Goal: Task Accomplishment & Management: Use online tool/utility

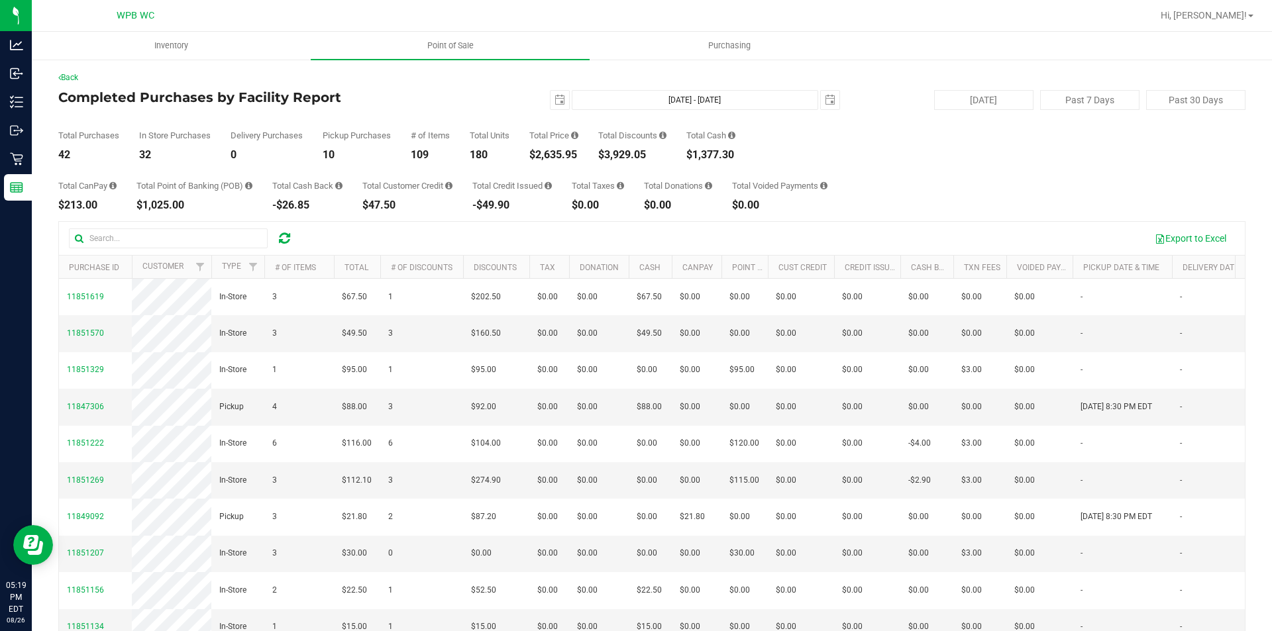
click at [32, 160] on div "Back Completed Purchases by Facility Report [DATE] [DATE] - [DATE] [DATE] [DATE…" at bounding box center [652, 390] width 1240 height 664
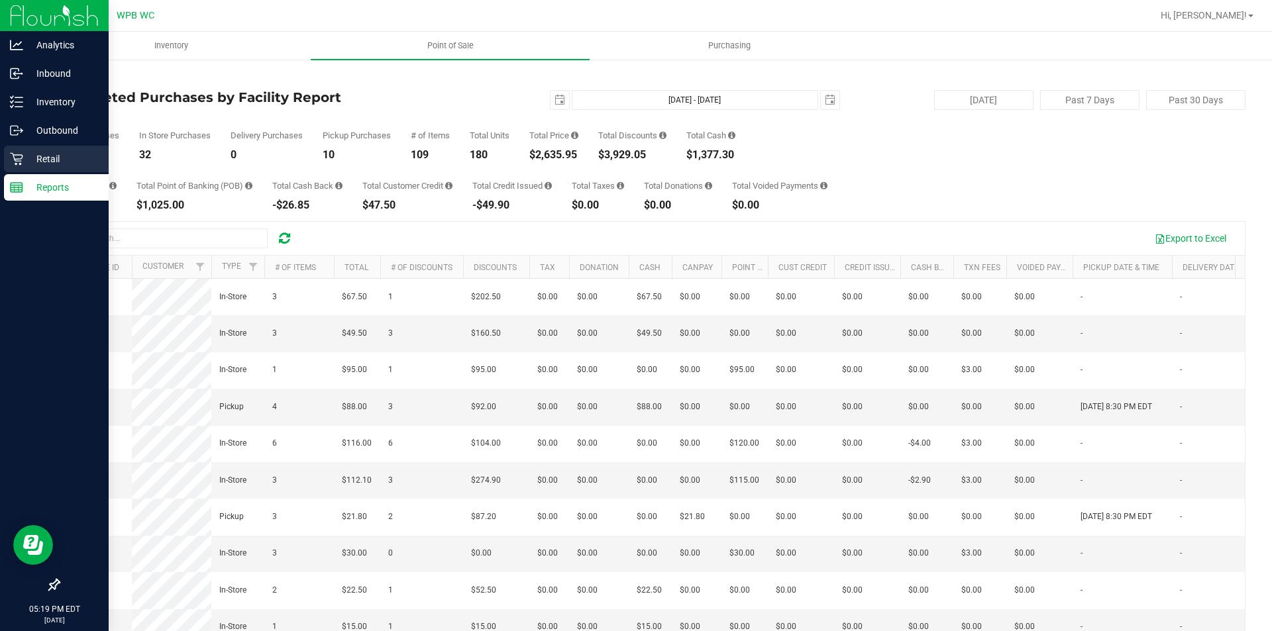
click at [24, 160] on p "Retail" at bounding box center [62, 159] width 79 height 16
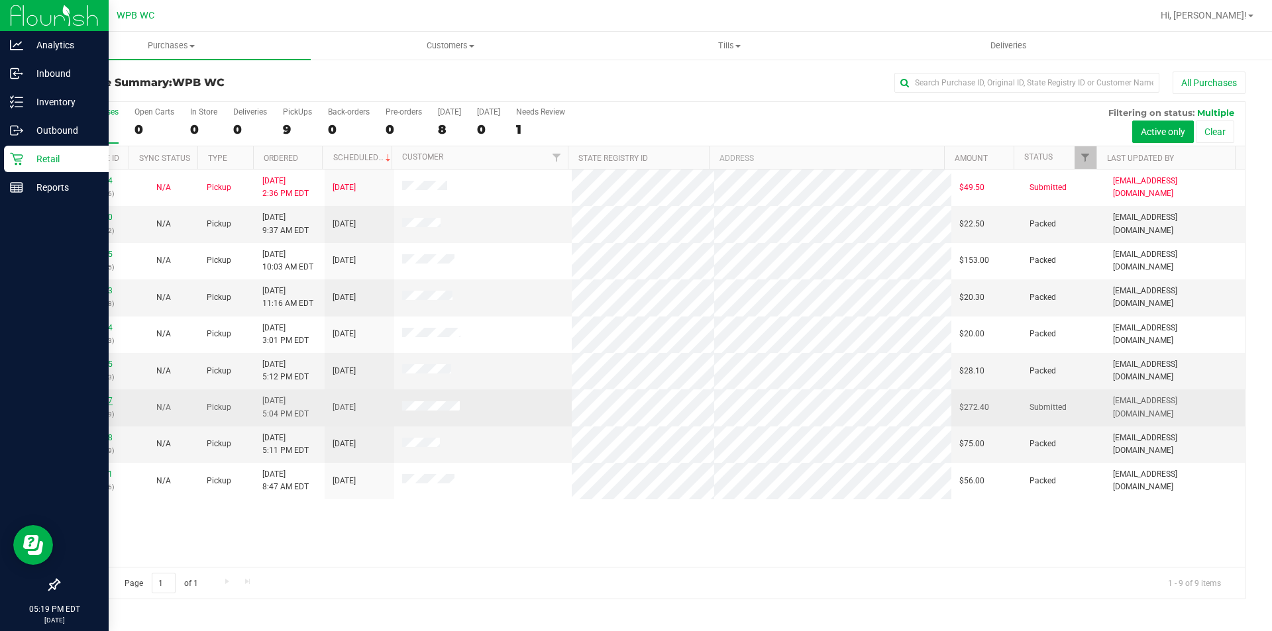
click at [103, 403] on link "11851817" at bounding box center [94, 400] width 37 height 9
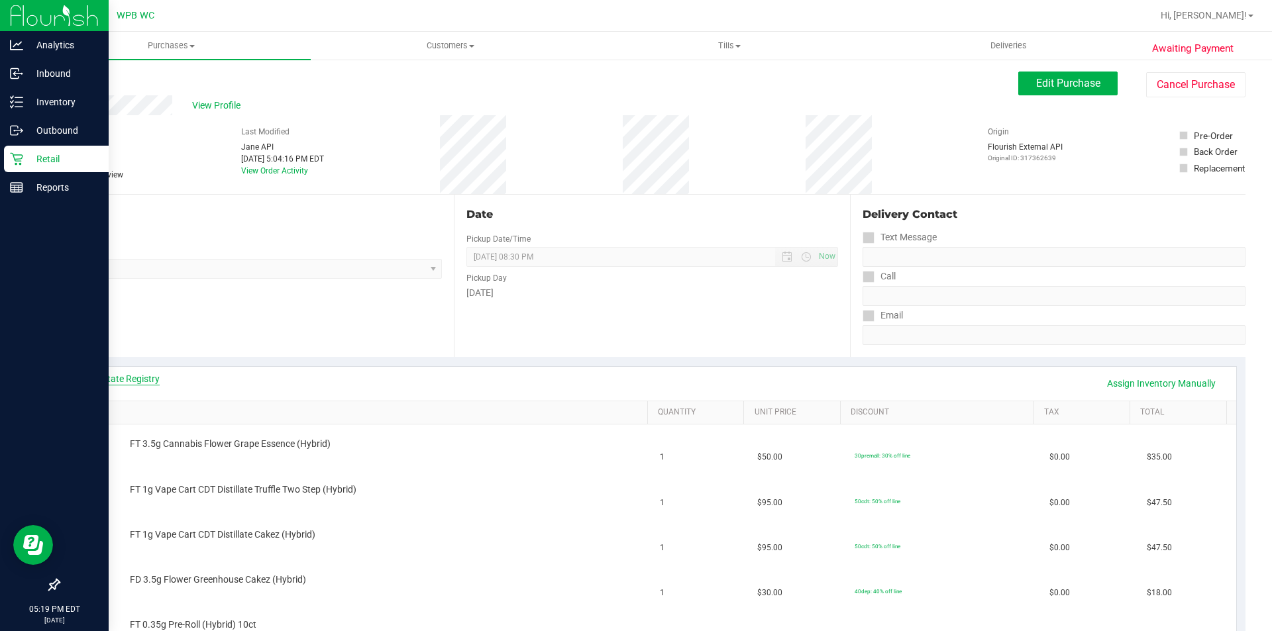
click at [144, 384] on link "View State Registry" at bounding box center [119, 378] width 79 height 13
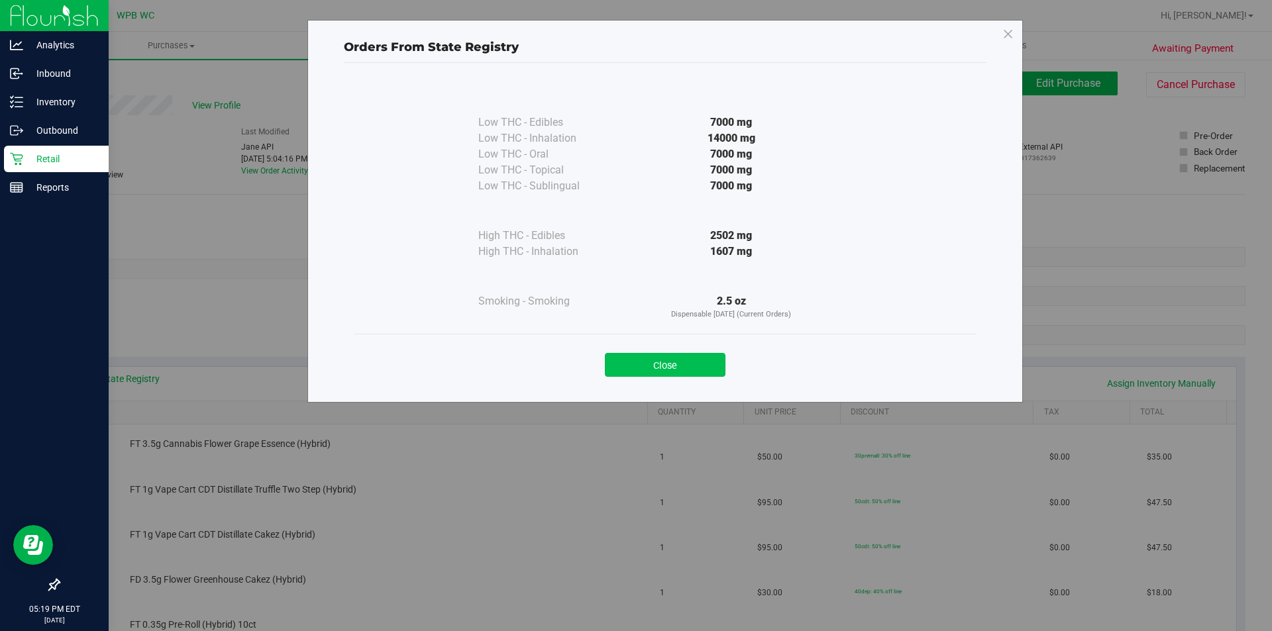
click at [642, 362] on button "Close" at bounding box center [665, 365] width 121 height 24
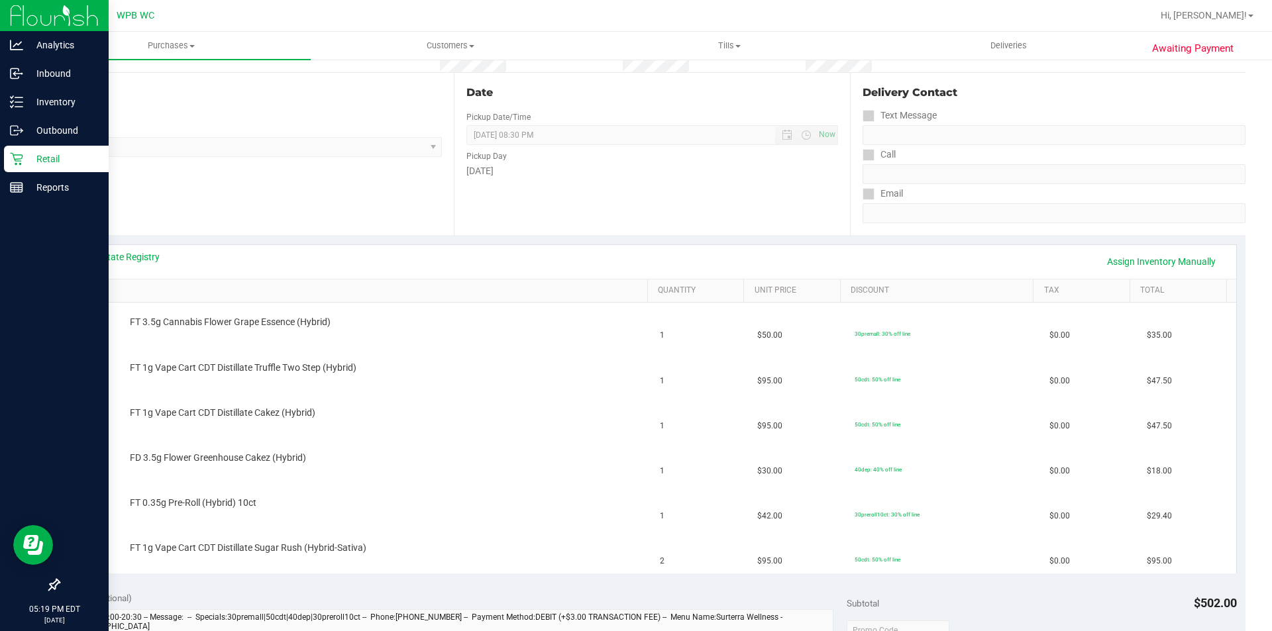
scroll to position [132, 0]
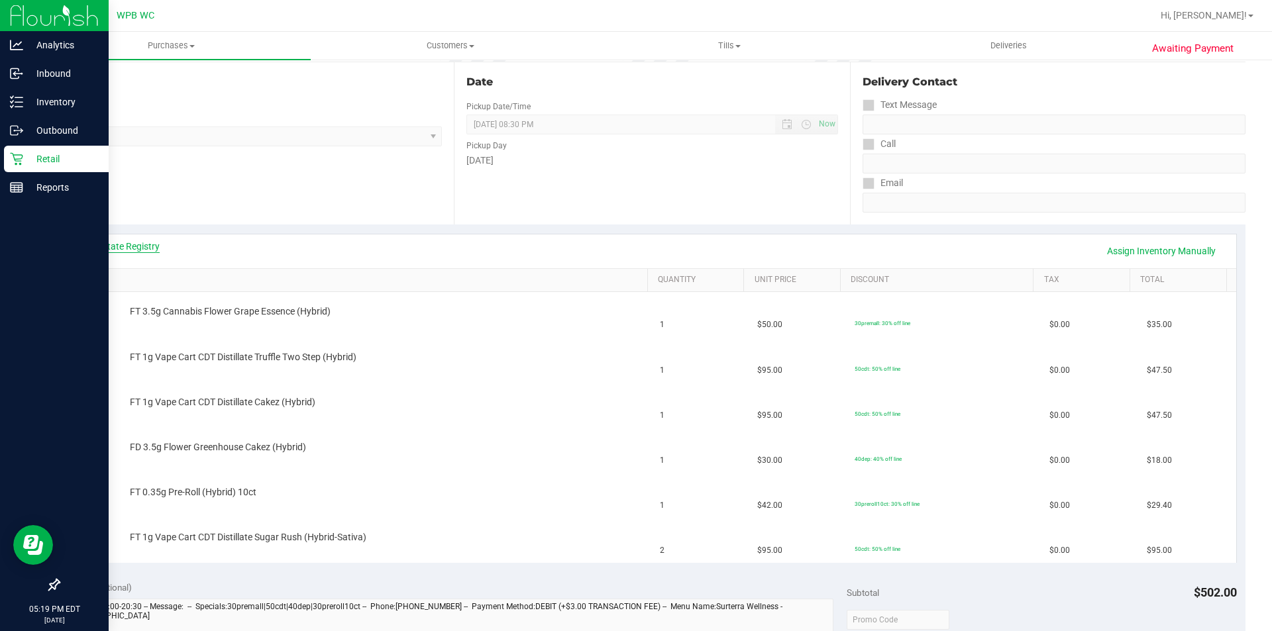
click at [117, 251] on link "View State Registry" at bounding box center [119, 246] width 79 height 13
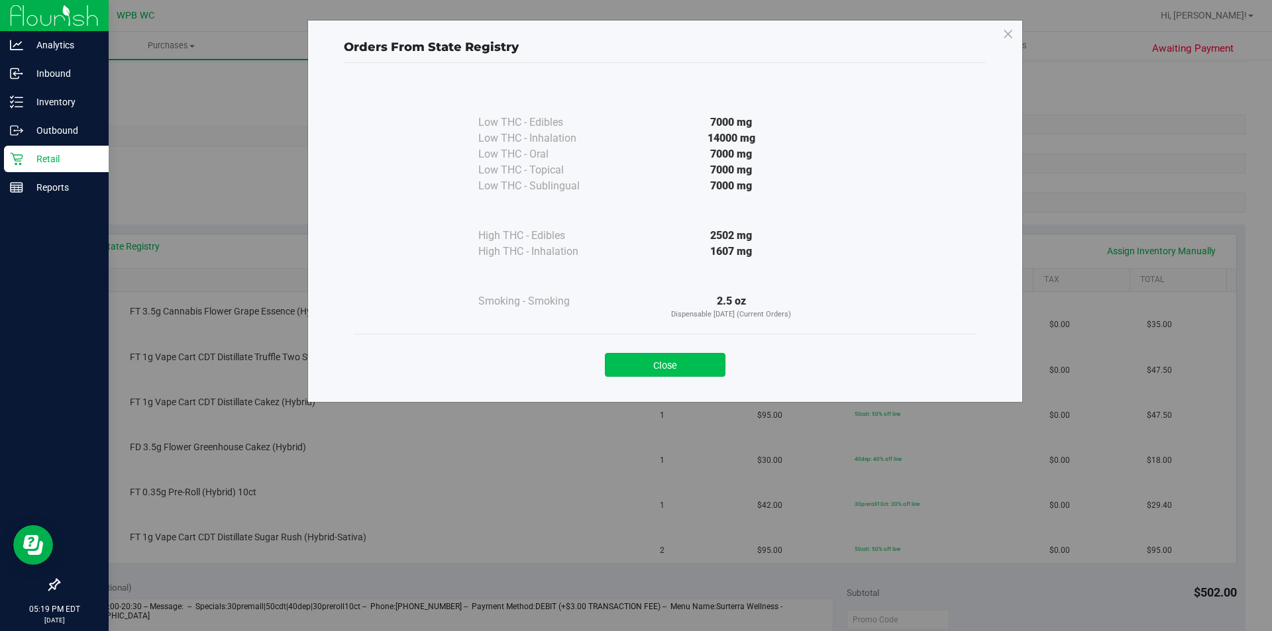
click at [696, 363] on button "Close" at bounding box center [665, 365] width 121 height 24
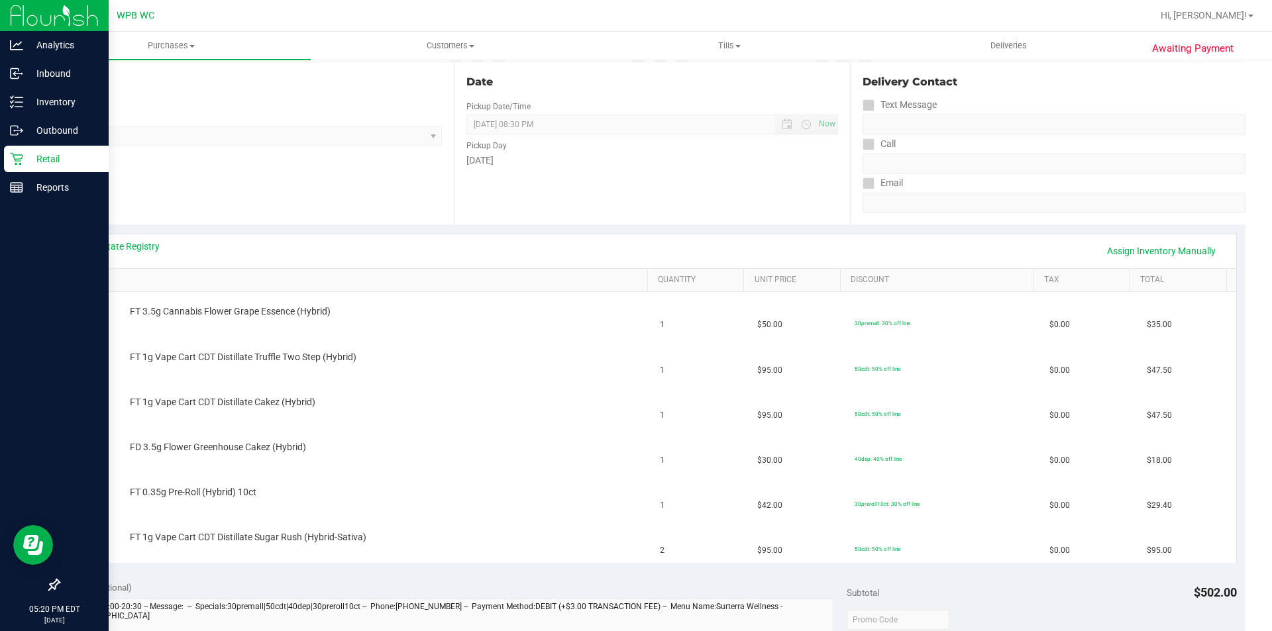
click at [21, 158] on icon at bounding box center [16, 158] width 13 height 13
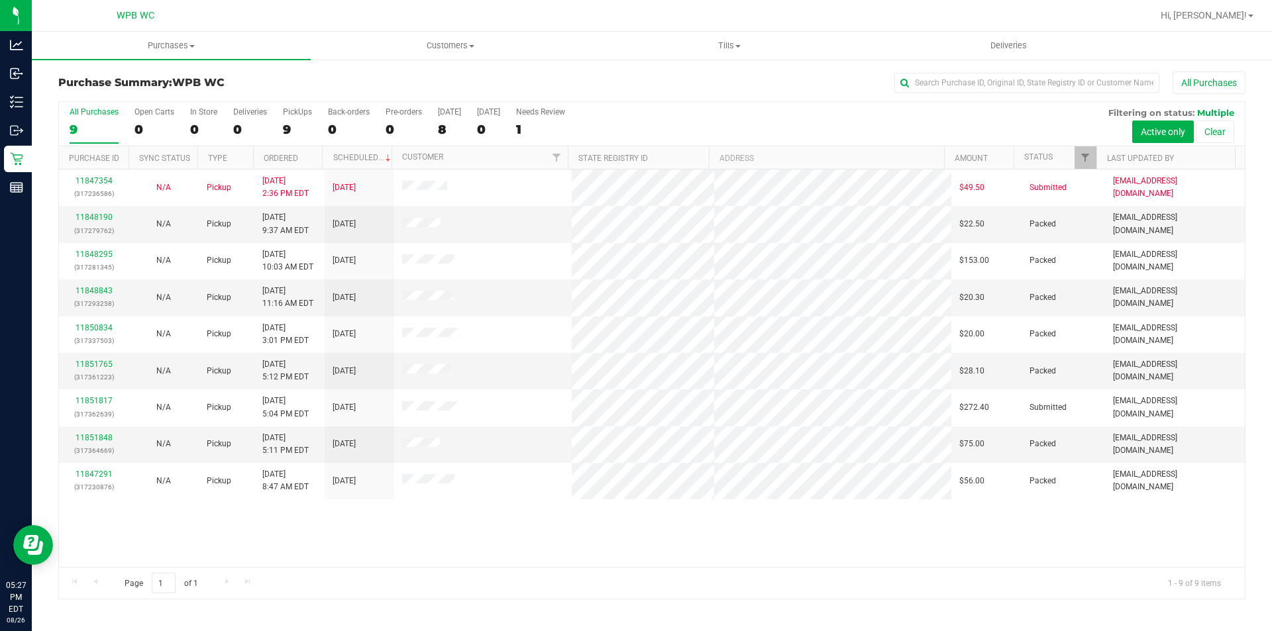
click at [104, 123] on div "9" at bounding box center [94, 129] width 49 height 15
click at [0, 0] on input "All Purchases 9" at bounding box center [0, 0] width 0 height 0
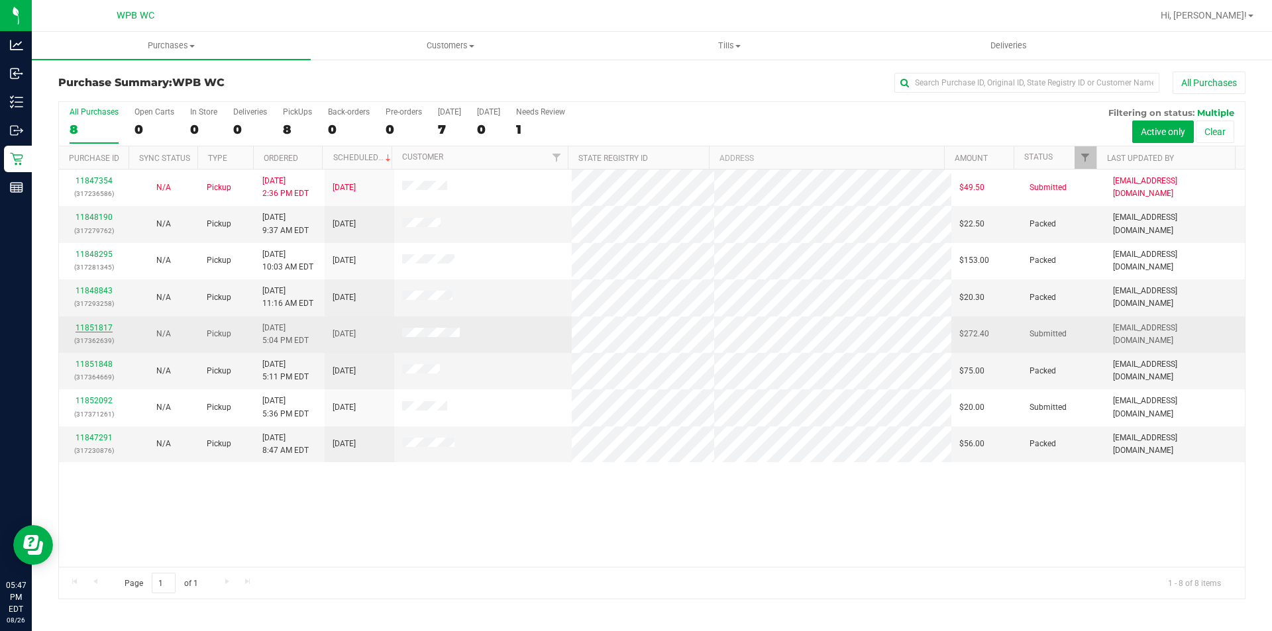
click at [96, 327] on link "11851817" at bounding box center [94, 327] width 37 height 9
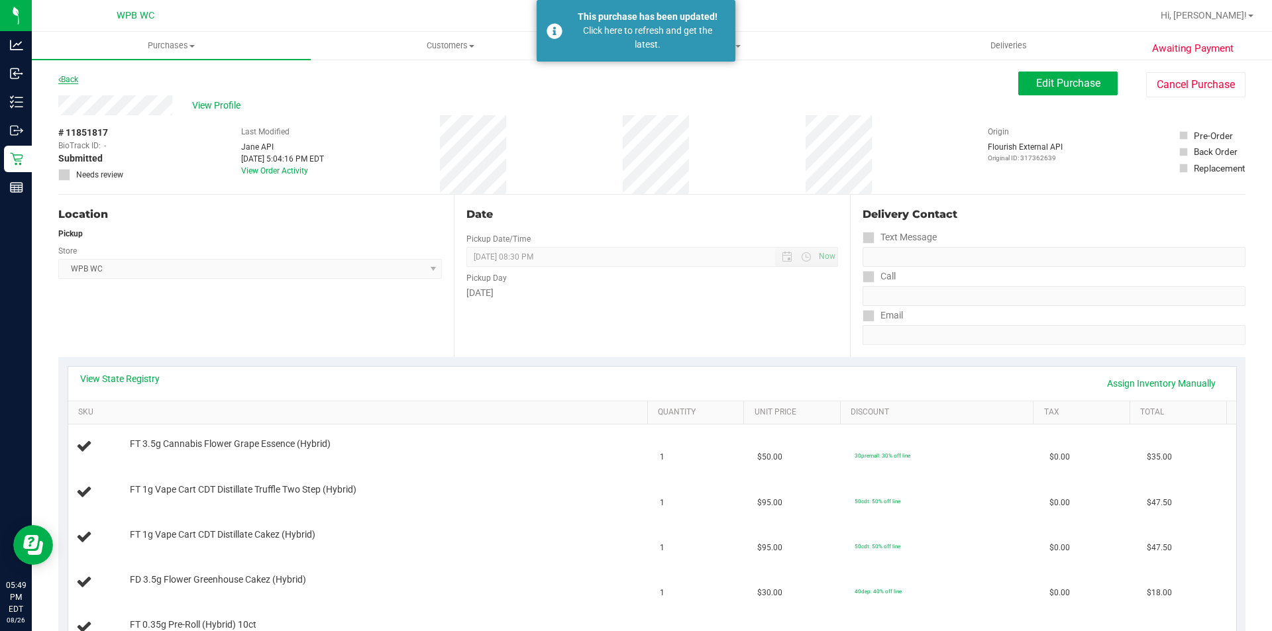
click at [66, 81] on link "Back" at bounding box center [68, 79] width 20 height 9
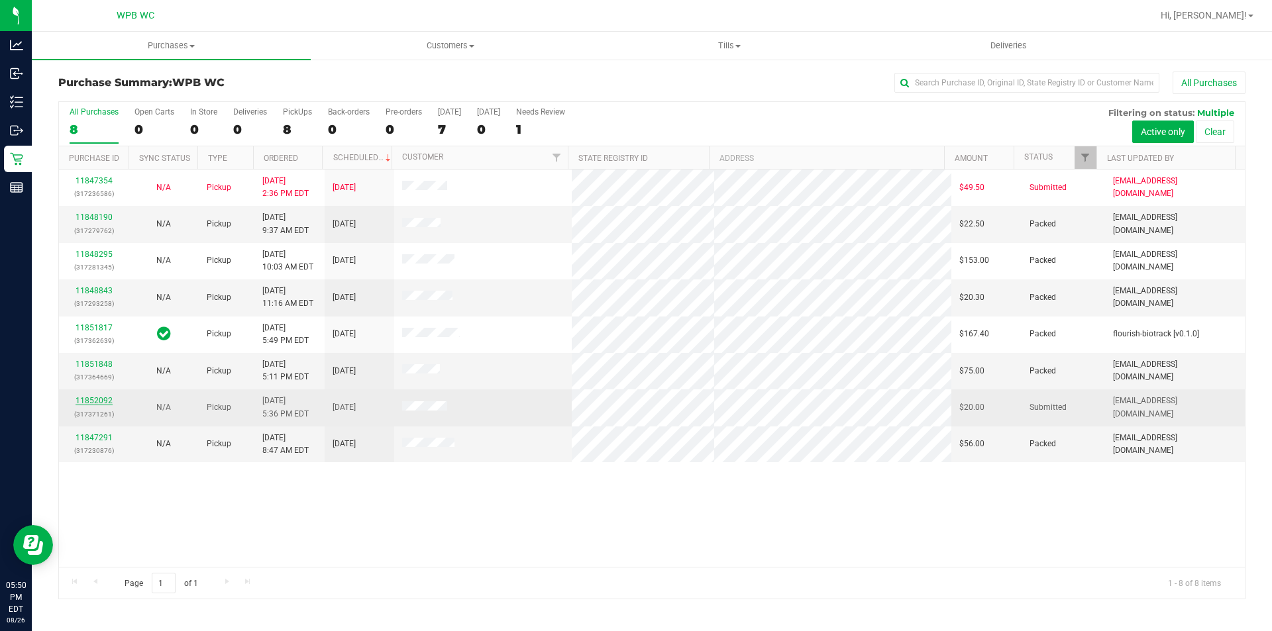
click at [97, 397] on link "11852092" at bounding box center [94, 400] width 37 height 9
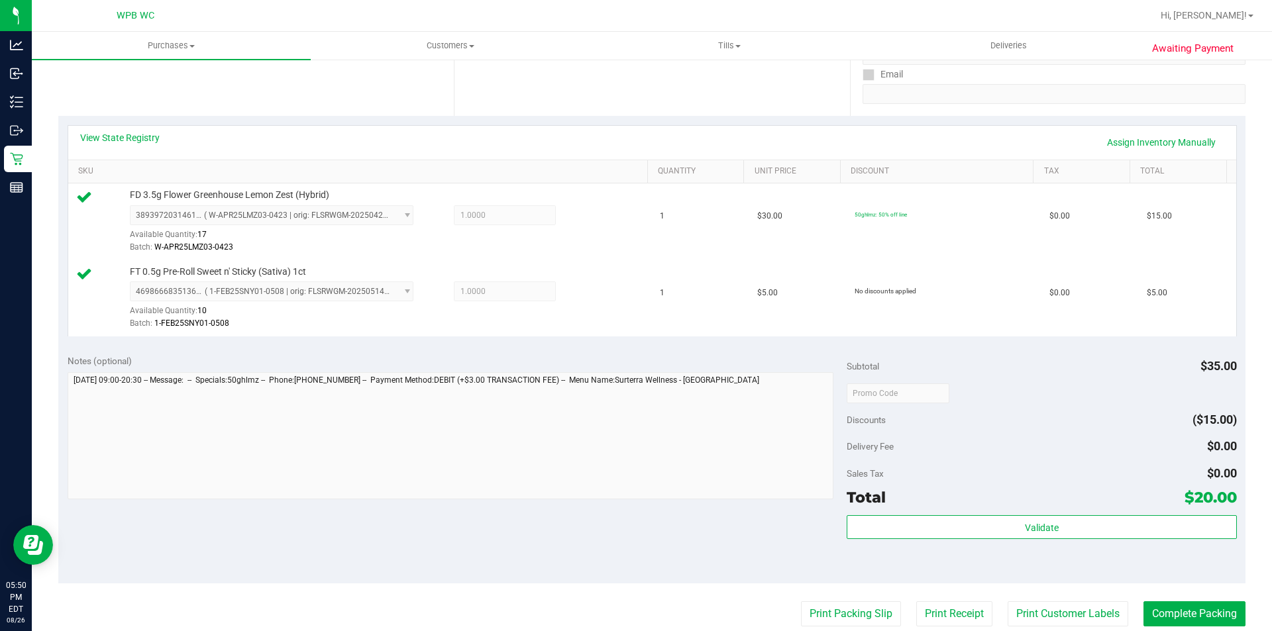
scroll to position [265, 0]
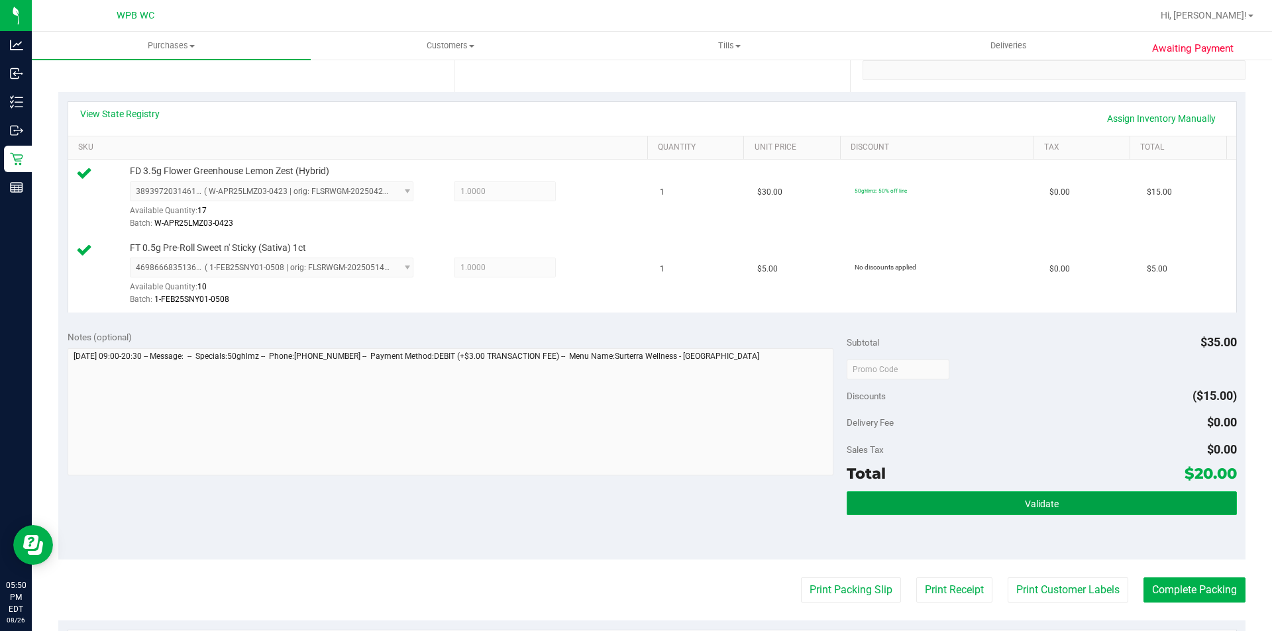
click at [1109, 505] on button "Validate" at bounding box center [1040, 503] width 389 height 24
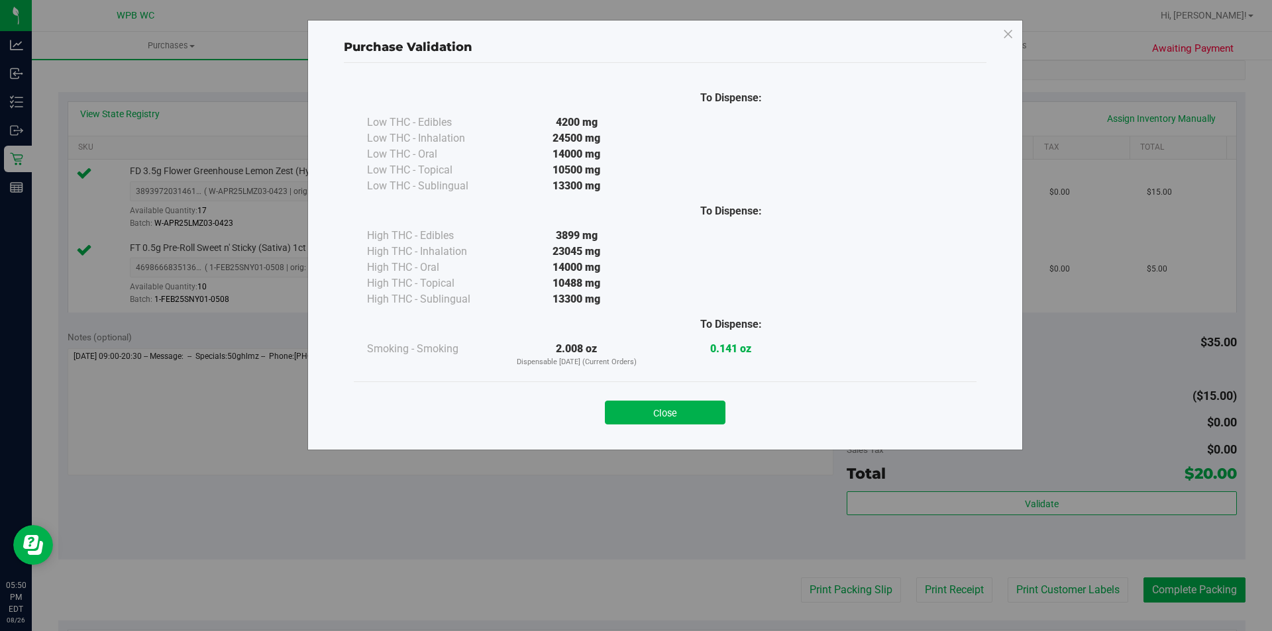
click at [699, 396] on div "Close" at bounding box center [665, 408] width 603 height 33
click at [694, 409] on button "Close" at bounding box center [665, 413] width 121 height 24
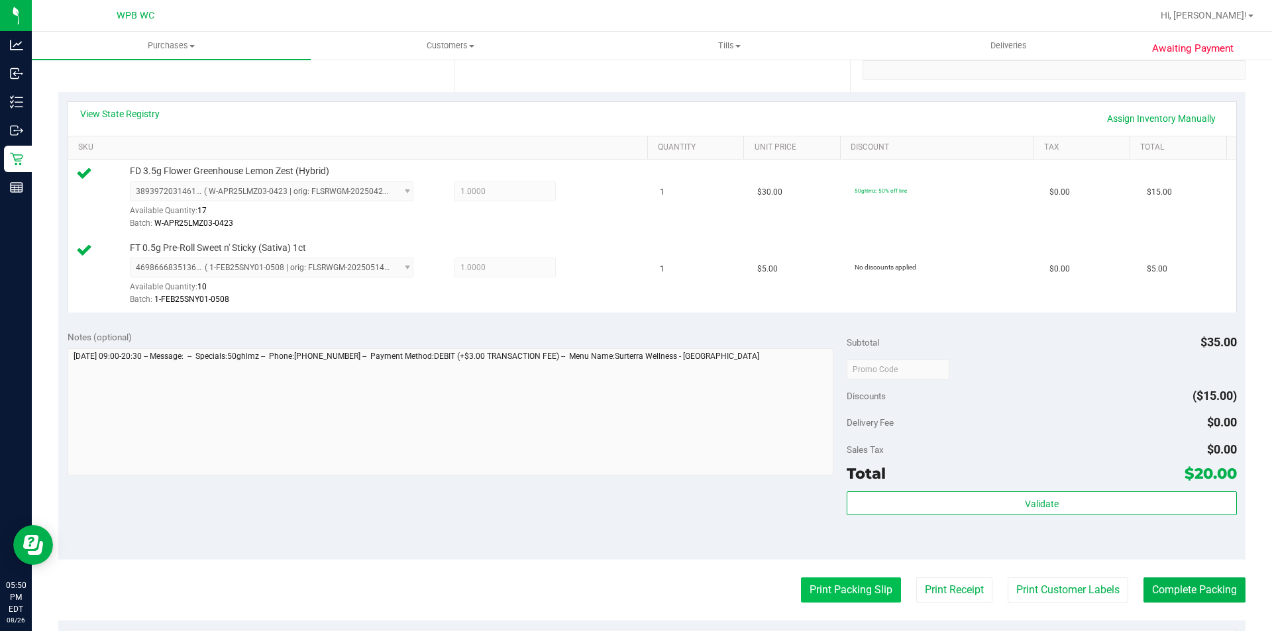
click at [829, 591] on button "Print Packing Slip" at bounding box center [851, 590] width 100 height 25
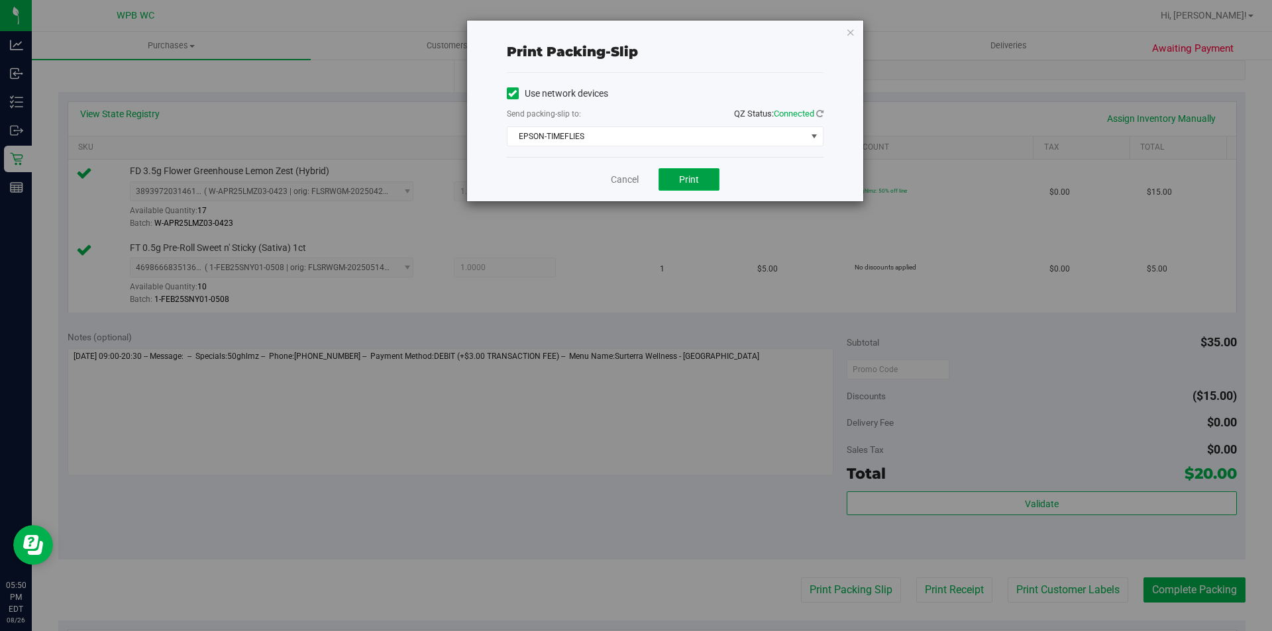
click at [678, 181] on button "Print" at bounding box center [688, 179] width 61 height 23
click at [849, 36] on icon "button" at bounding box center [850, 32] width 9 height 16
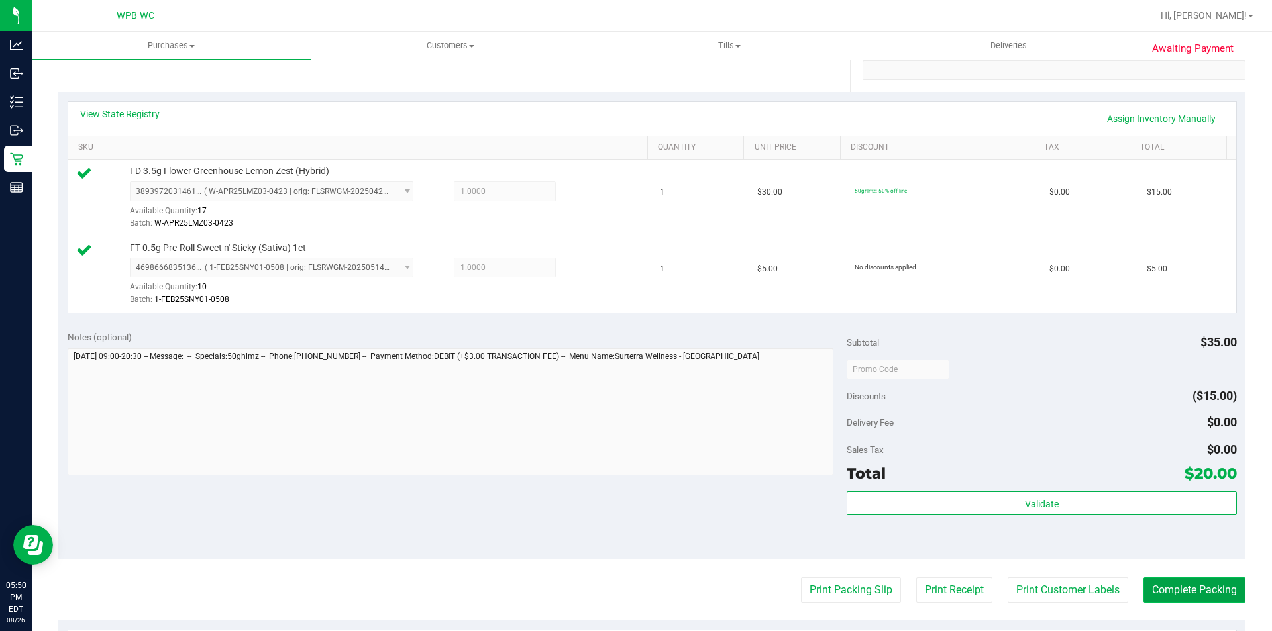
click at [1167, 590] on button "Complete Packing" at bounding box center [1194, 590] width 102 height 25
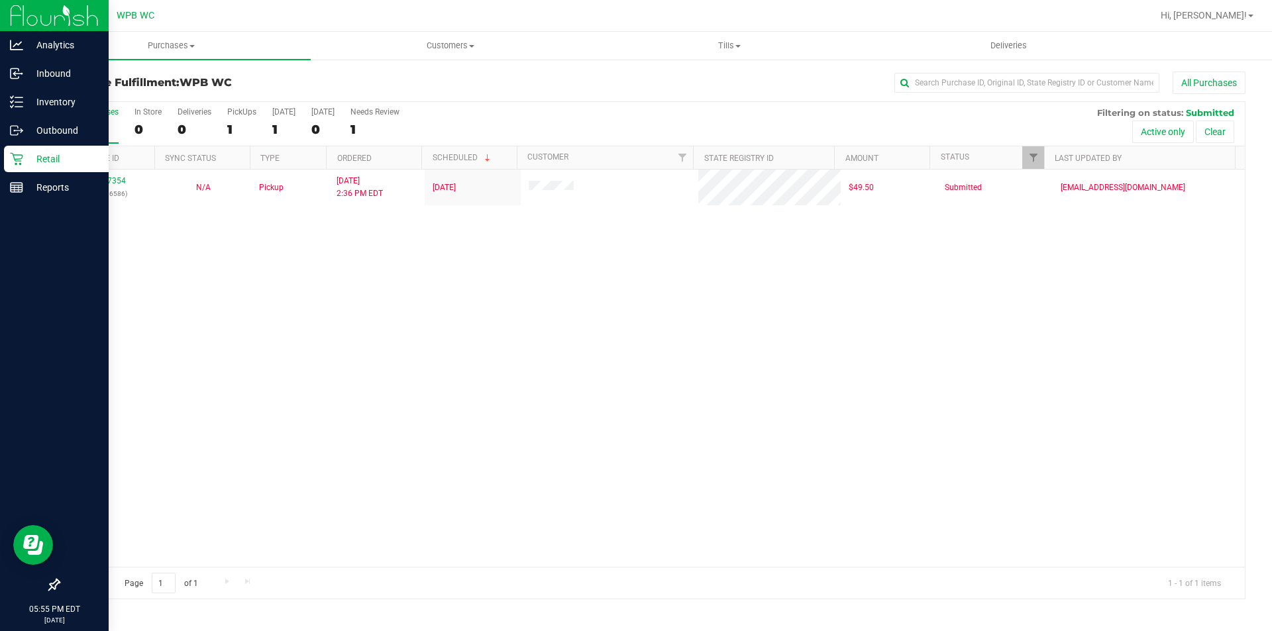
click at [49, 153] on p "Retail" at bounding box center [62, 159] width 79 height 16
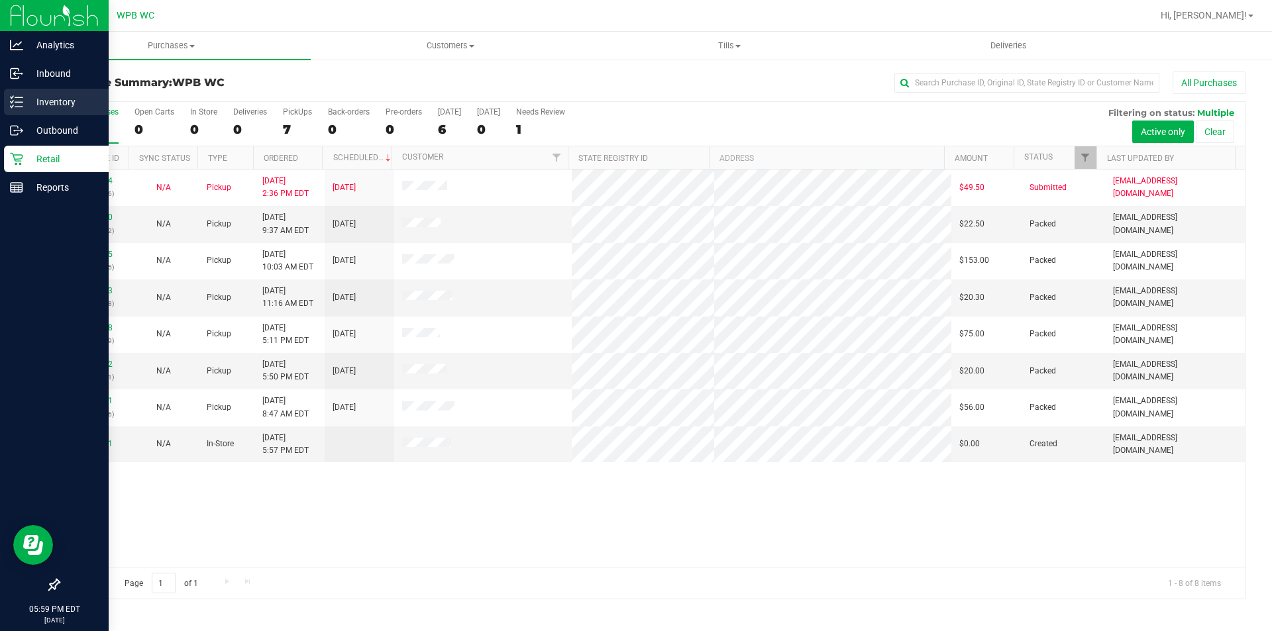
click at [43, 107] on p "Inventory" at bounding box center [62, 102] width 79 height 16
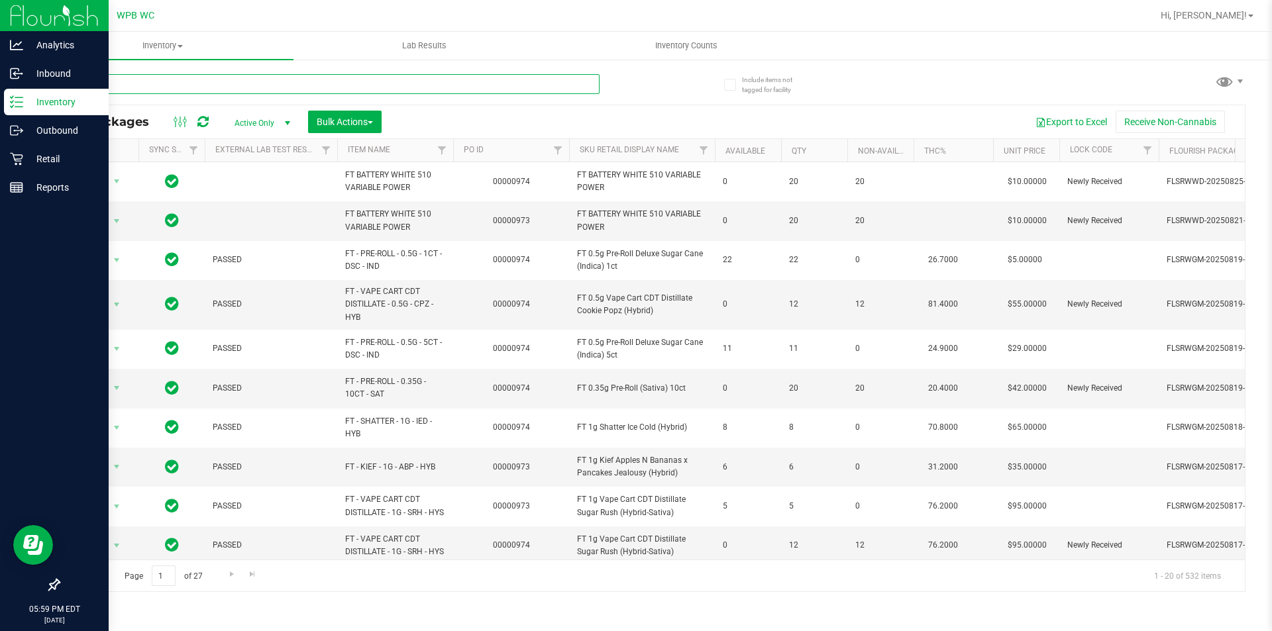
click at [187, 83] on input "text" at bounding box center [328, 84] width 541 height 20
type input "d"
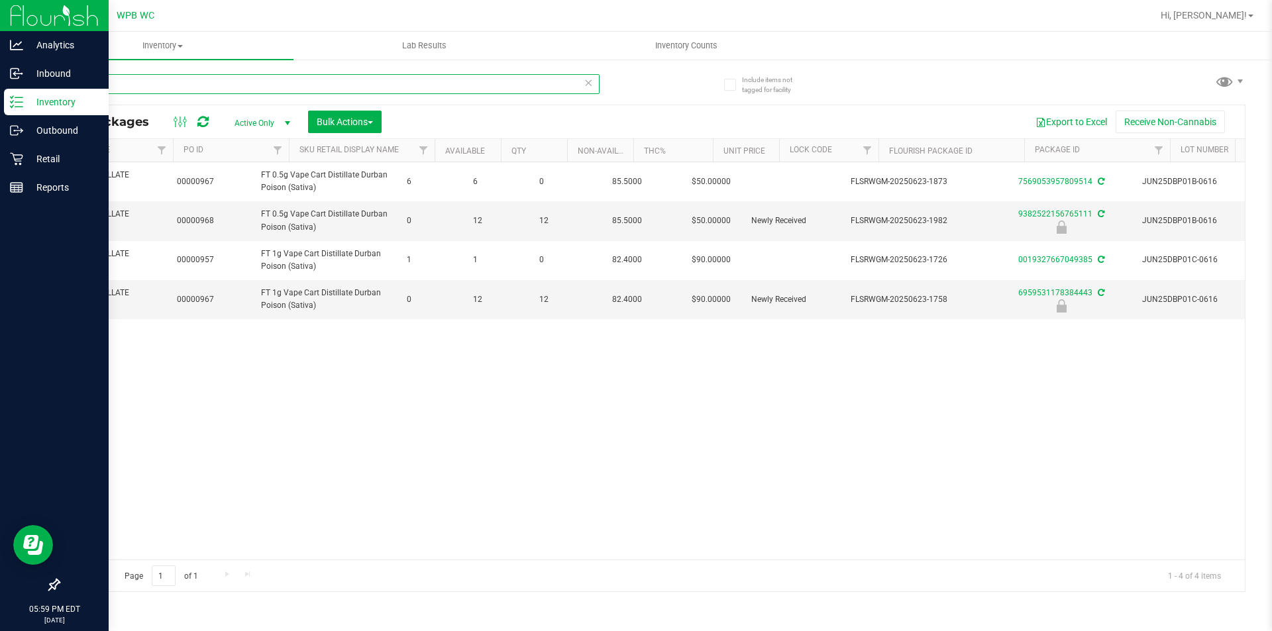
scroll to position [0, 316]
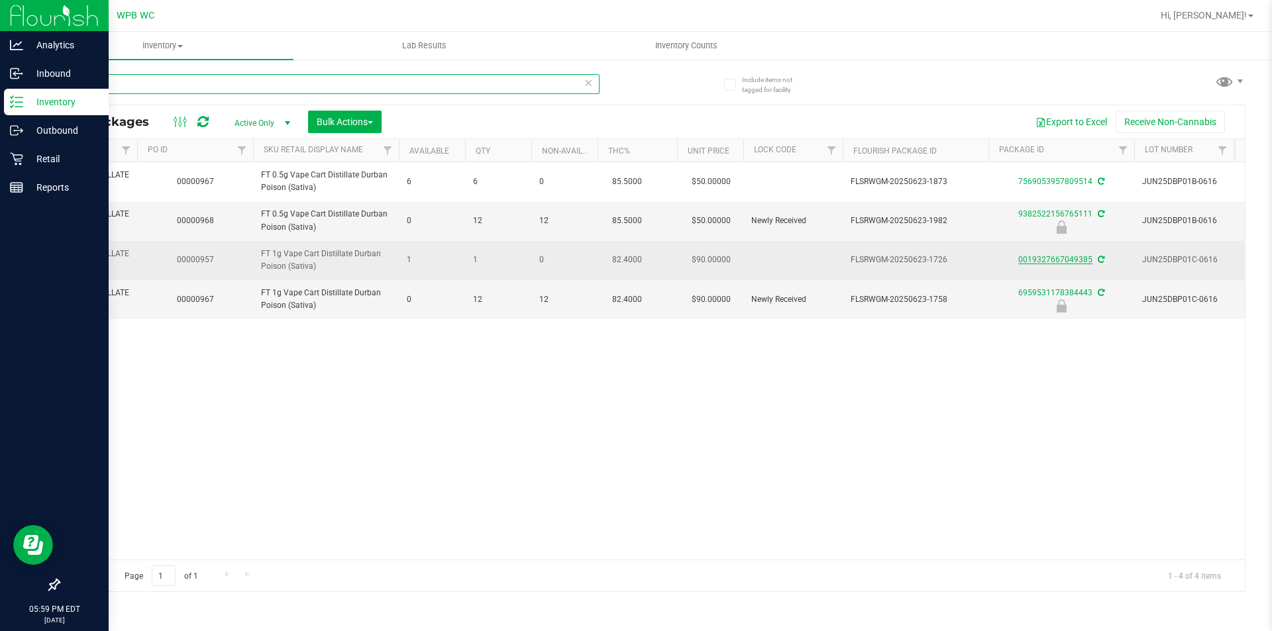
type input "dur"
click at [1060, 257] on link "0019327667049385" at bounding box center [1055, 259] width 74 height 9
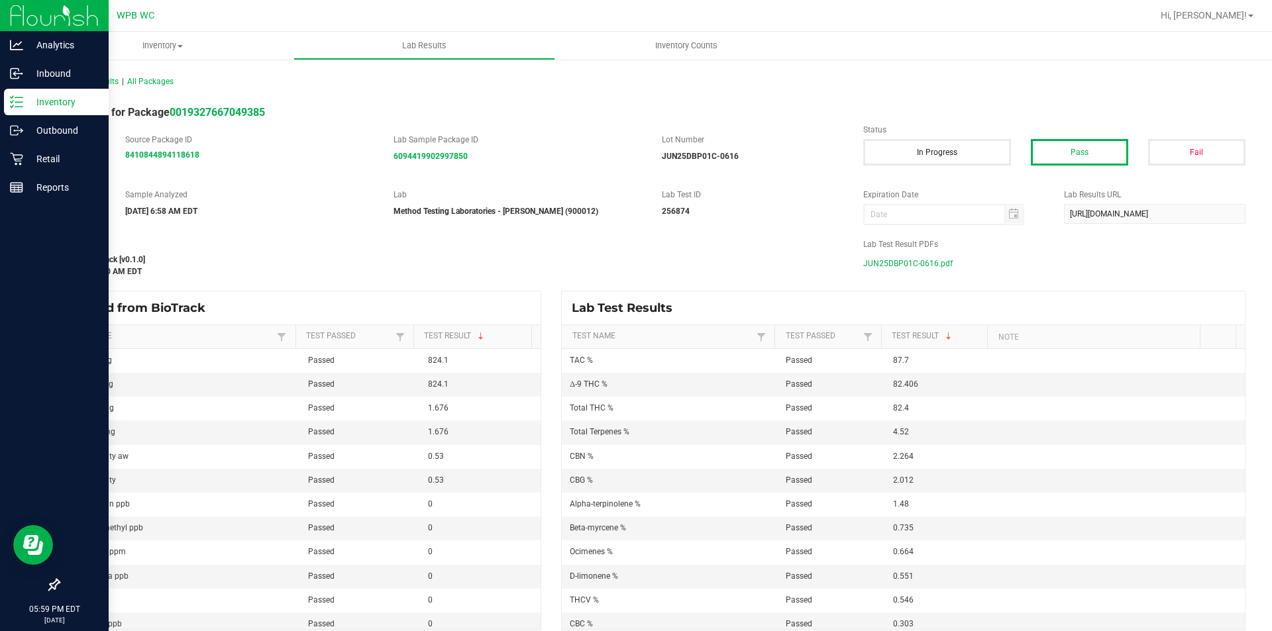
click at [922, 256] on span "JUN25DBP01C-0616.pdf" at bounding box center [907, 264] width 89 height 20
click at [19, 156] on icon at bounding box center [16, 158] width 13 height 13
